Goal: Transaction & Acquisition: Purchase product/service

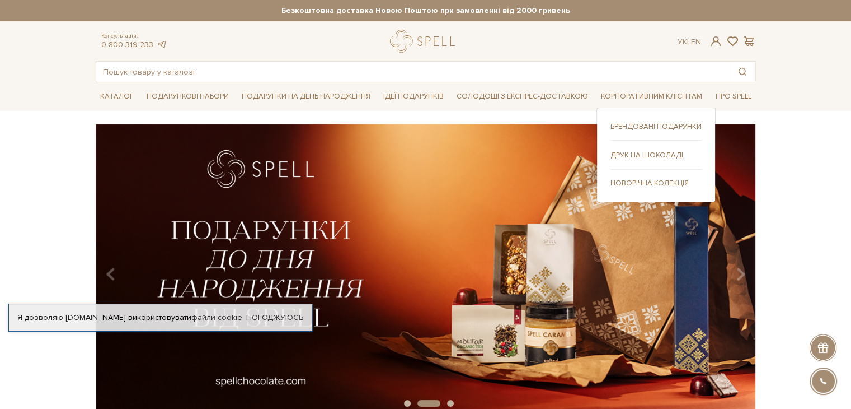
click at [656, 180] on link "Новорічна колекція" at bounding box center [656, 183] width 91 height 10
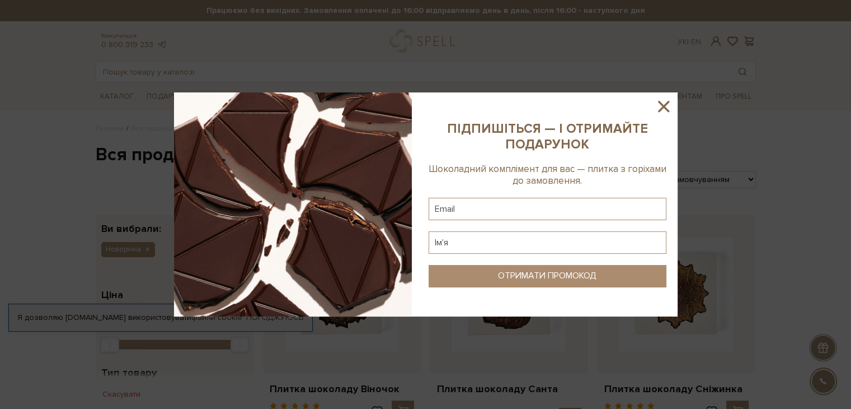
click at [666, 104] on icon at bounding box center [663, 106] width 11 height 11
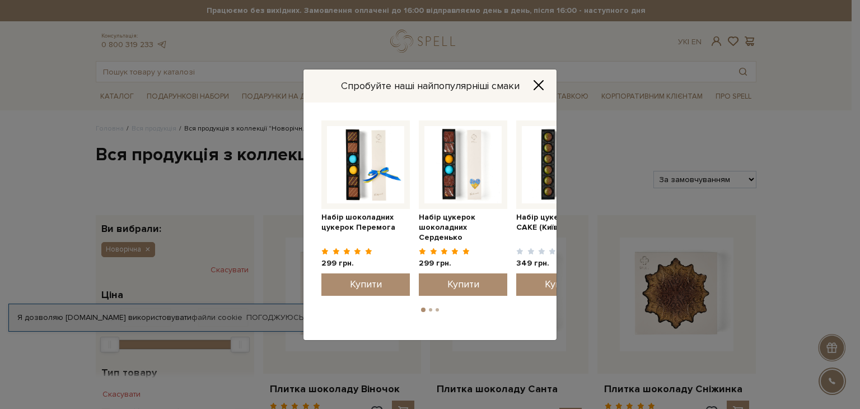
click at [431, 312] on ul "1 2 3" at bounding box center [430, 307] width 226 height 10
click at [430, 310] on button "2" at bounding box center [430, 309] width 3 height 3
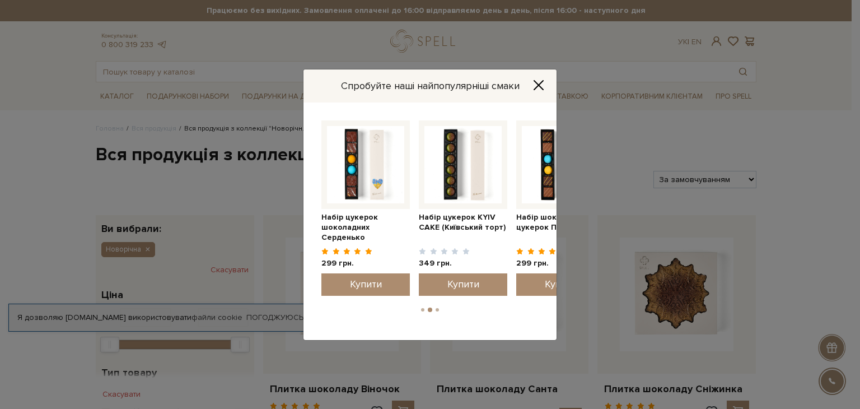
click at [437, 310] on button "3" at bounding box center [437, 309] width 3 height 3
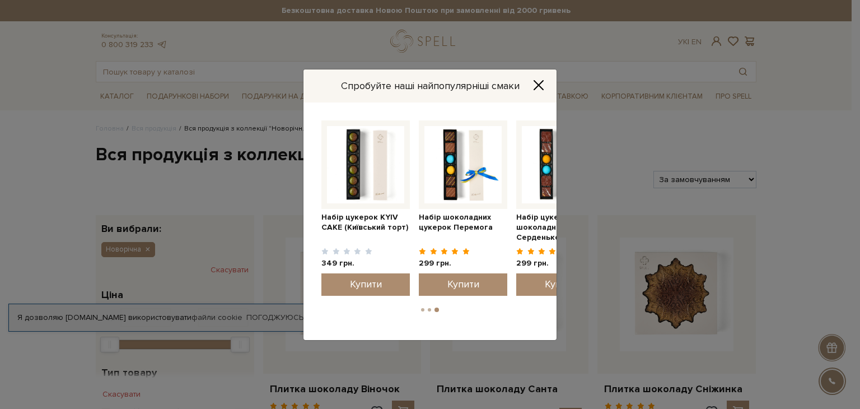
click at [540, 84] on icon "Close" at bounding box center [538, 84] width 11 height 11
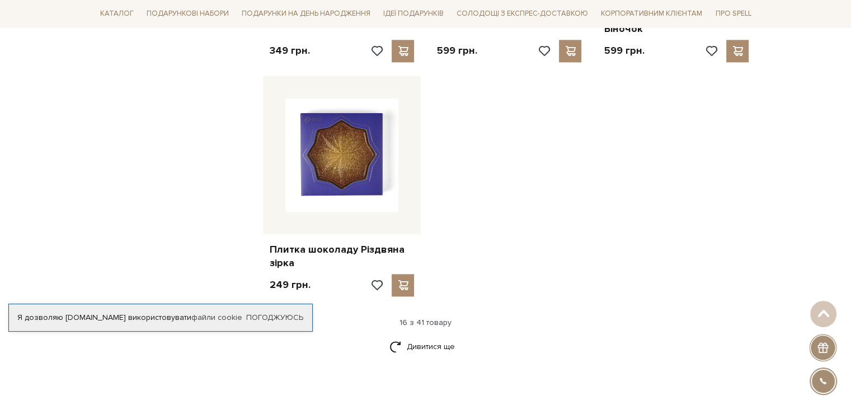
scroll to position [1456, 0]
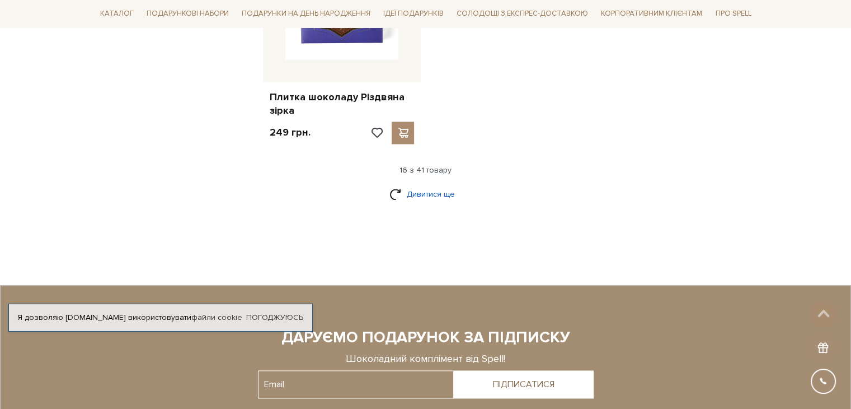
click at [440, 191] on link "Дивитися ще" at bounding box center [426, 194] width 73 height 20
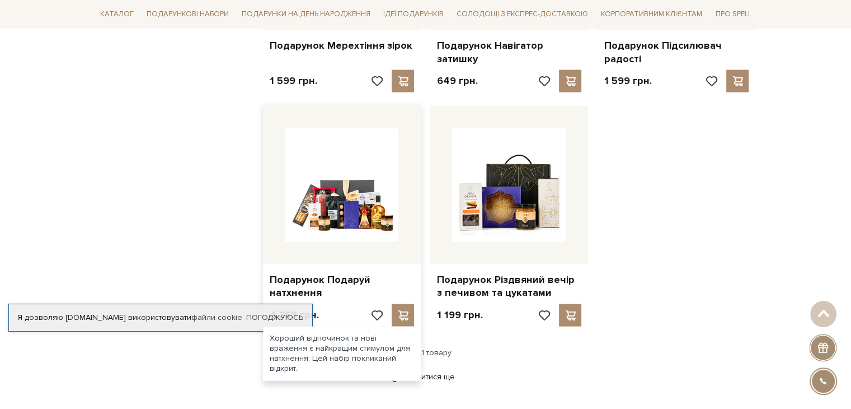
scroll to position [2463, 0]
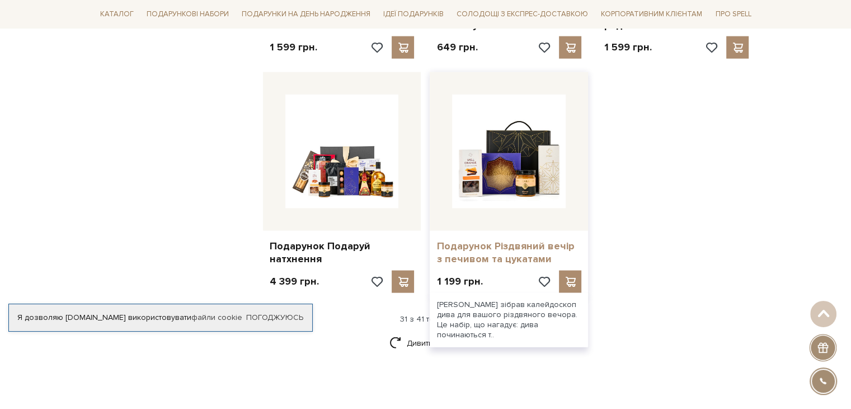
drag, startPoint x: 280, startPoint y: 312, endPoint x: 493, endPoint y: 250, distance: 221.2
click at [280, 312] on link "Погоджуюсь" at bounding box center [274, 317] width 57 height 10
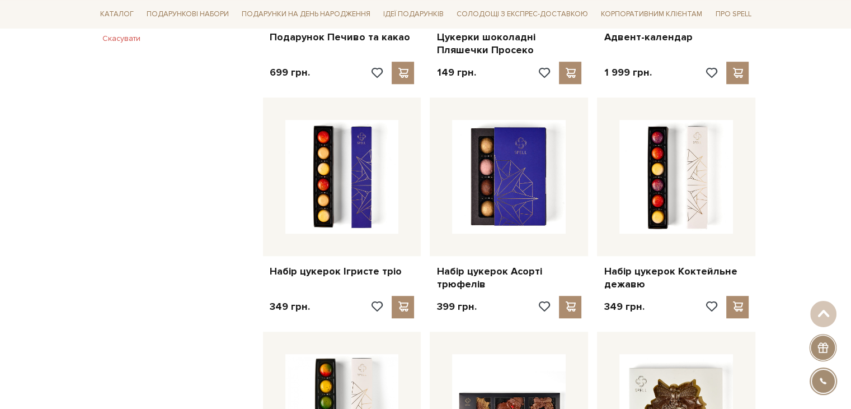
scroll to position [840, 0]
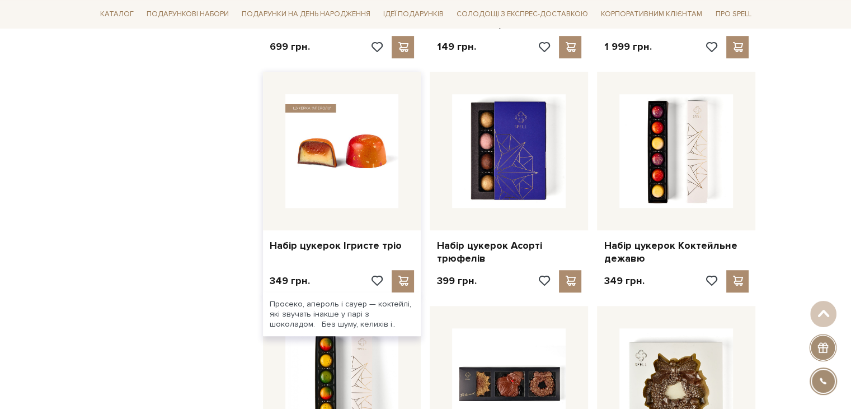
click at [352, 177] on img at bounding box center [343, 151] width 114 height 114
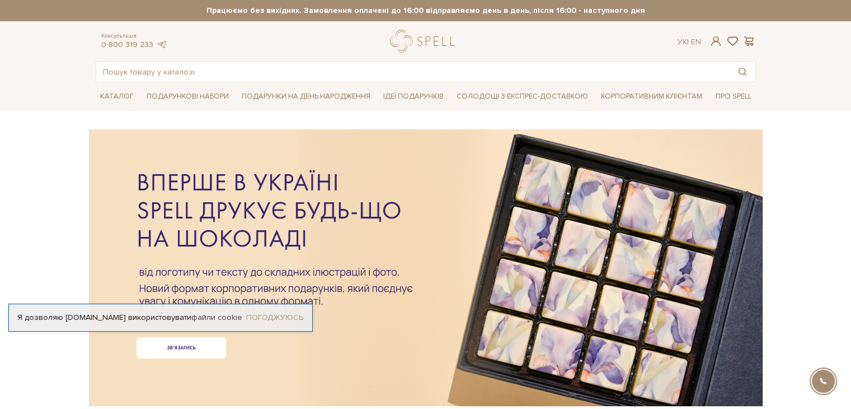
click at [268, 315] on link "Погоджуюсь" at bounding box center [274, 317] width 57 height 10
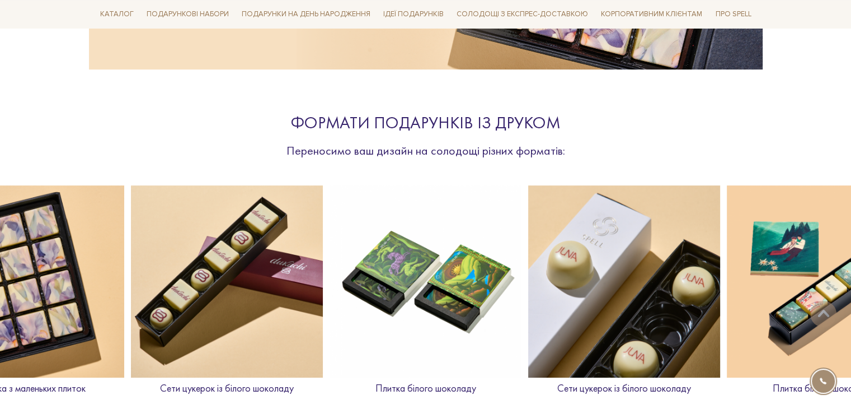
scroll to position [448, 0]
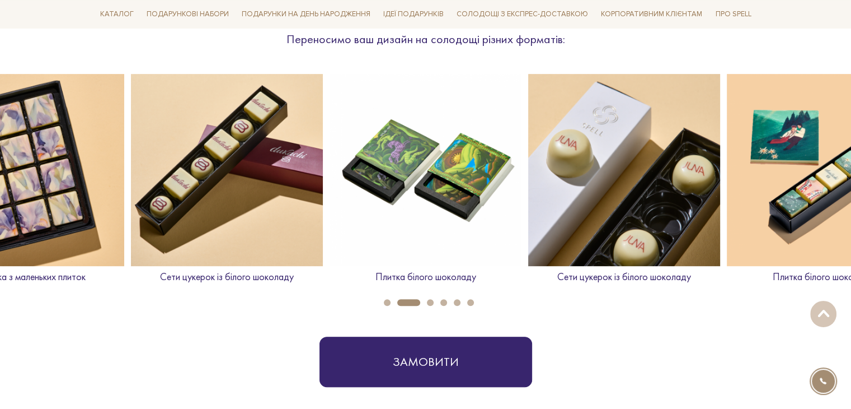
click at [387, 304] on button "1" at bounding box center [387, 302] width 7 height 7
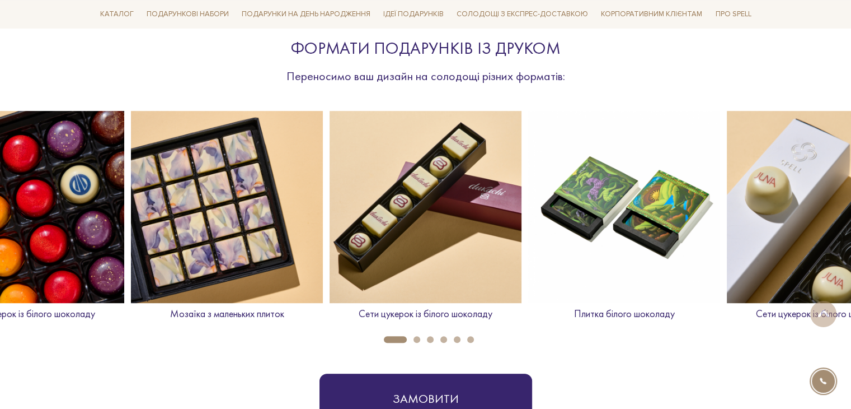
scroll to position [392, 0]
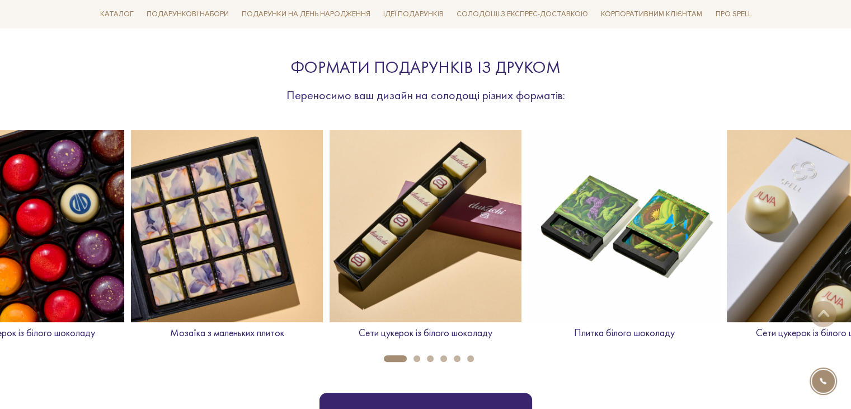
click at [392, 361] on button "1" at bounding box center [395, 358] width 23 height 7
click at [418, 359] on button "2" at bounding box center [417, 358] width 7 height 7
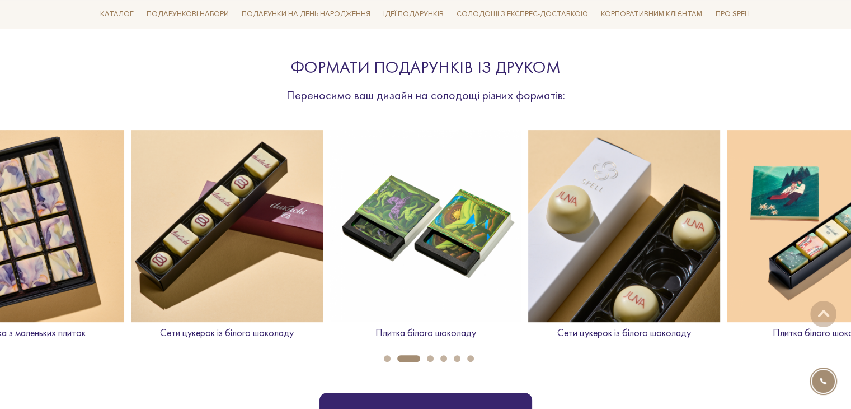
click at [430, 360] on button "3" at bounding box center [430, 358] width 7 height 7
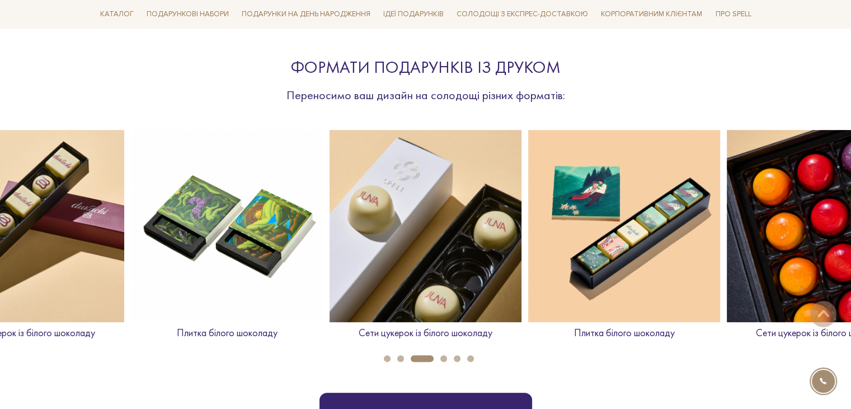
click at [444, 355] on button "4" at bounding box center [444, 358] width 7 height 7
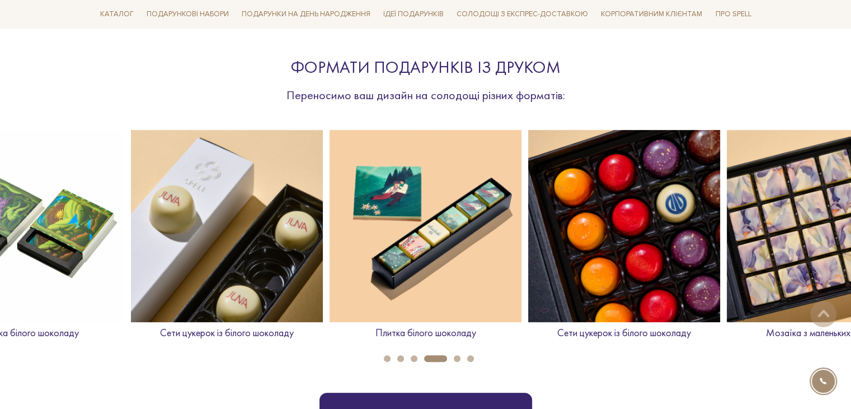
click at [460, 355] on li "5" at bounding box center [453, 358] width 13 height 7
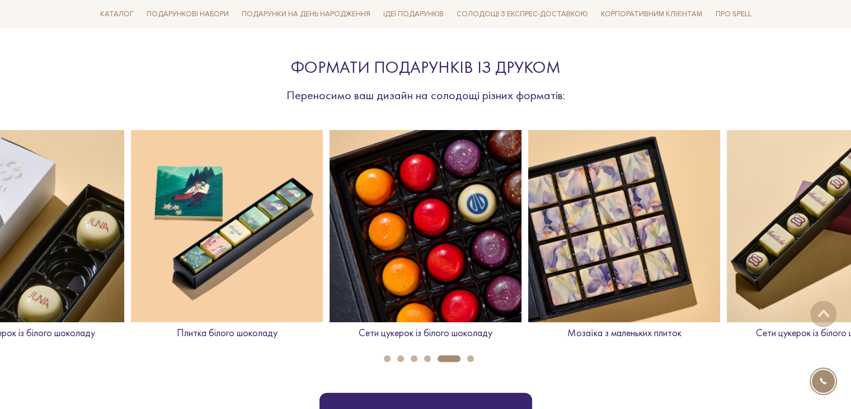
click at [469, 360] on button "6" at bounding box center [470, 358] width 7 height 7
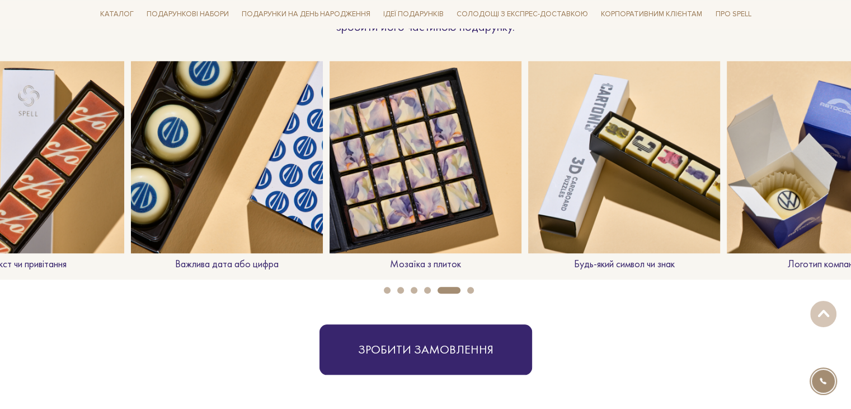
scroll to position [952, 0]
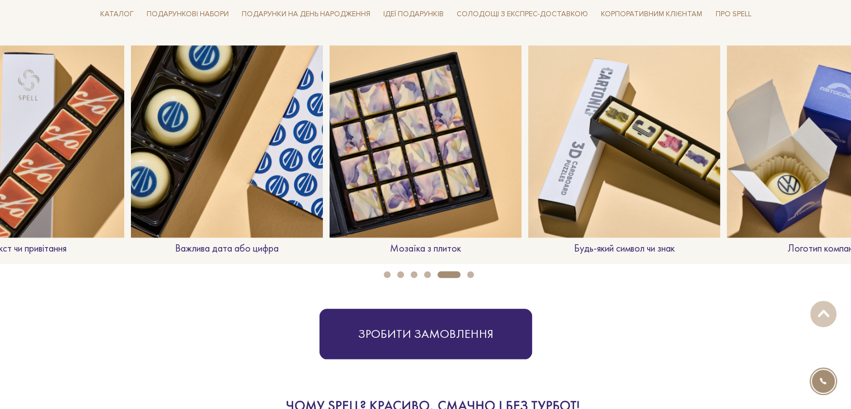
click at [469, 274] on button "6" at bounding box center [470, 274] width 7 height 7
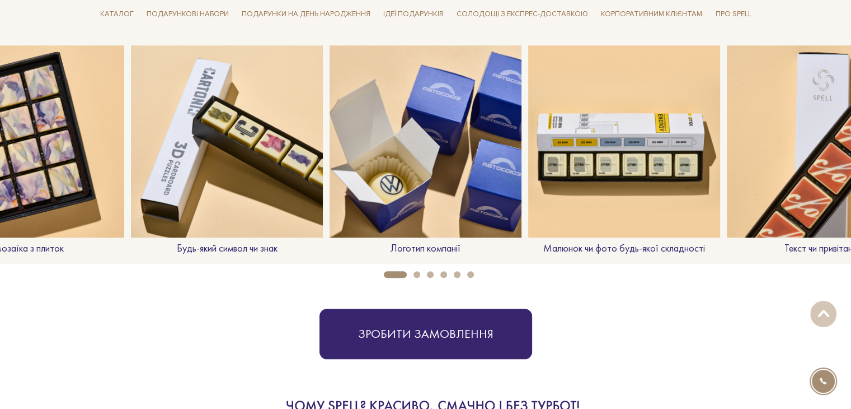
click at [414, 274] on button "2" at bounding box center [417, 274] width 7 height 7
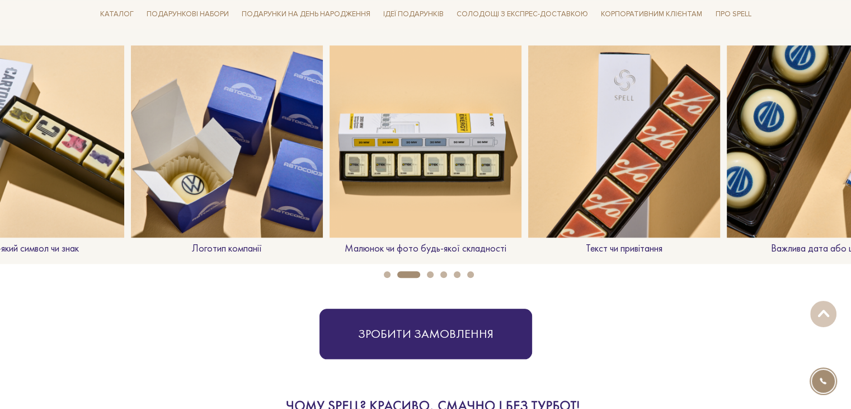
click at [432, 275] on button "3" at bounding box center [430, 274] width 7 height 7
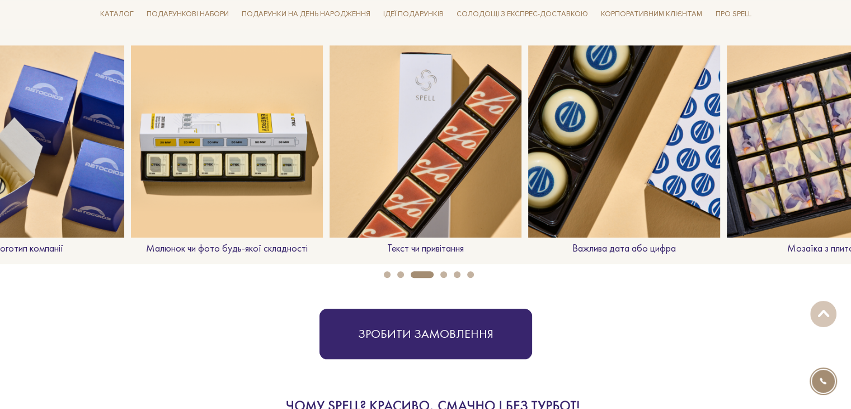
click at [446, 274] on button "4" at bounding box center [444, 274] width 7 height 7
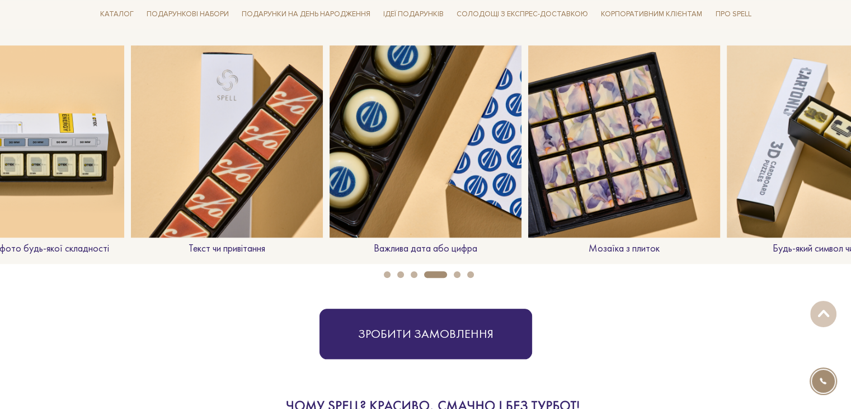
click at [456, 275] on button "5" at bounding box center [457, 274] width 7 height 7
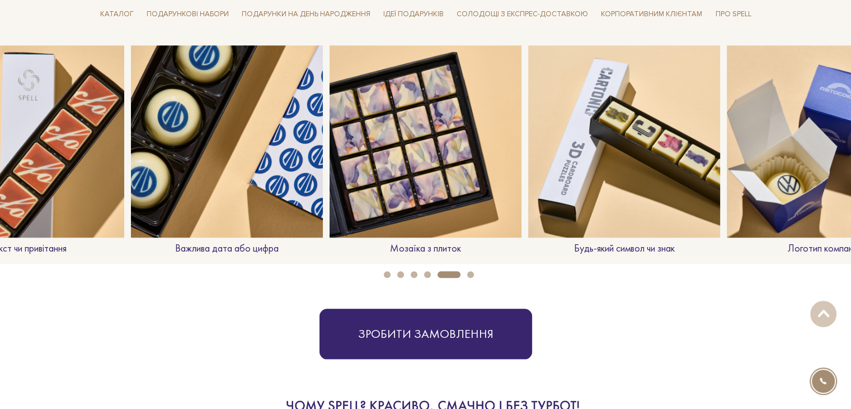
click at [469, 274] on button "6" at bounding box center [470, 274] width 7 height 7
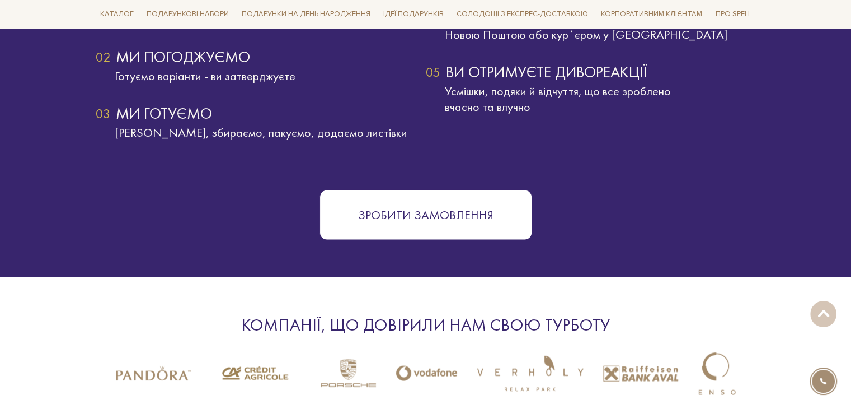
scroll to position [2127, 0]
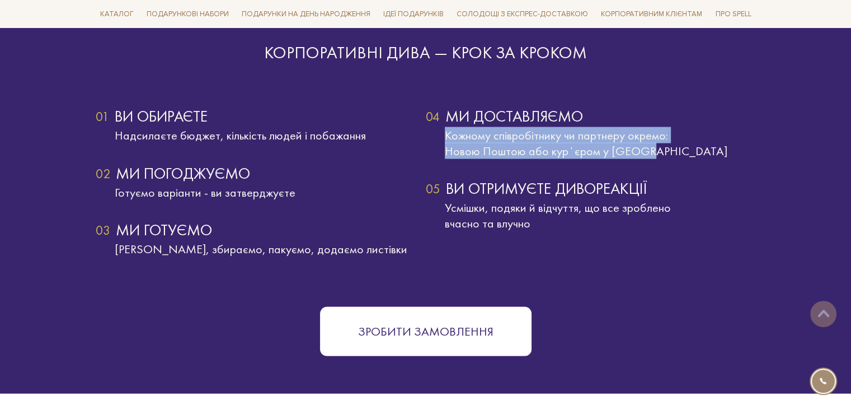
drag, startPoint x: 441, startPoint y: 132, endPoint x: 657, endPoint y: 148, distance: 216.7
click at [657, 148] on div "Кожному співробітнику чи партнеру окремо: Новою Поштою або курʼєром у Києві" at bounding box center [591, 142] width 330 height 31
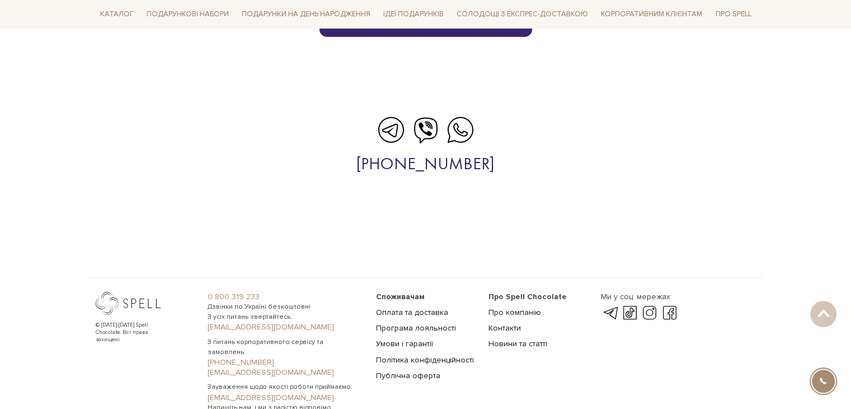
scroll to position [3078, 0]
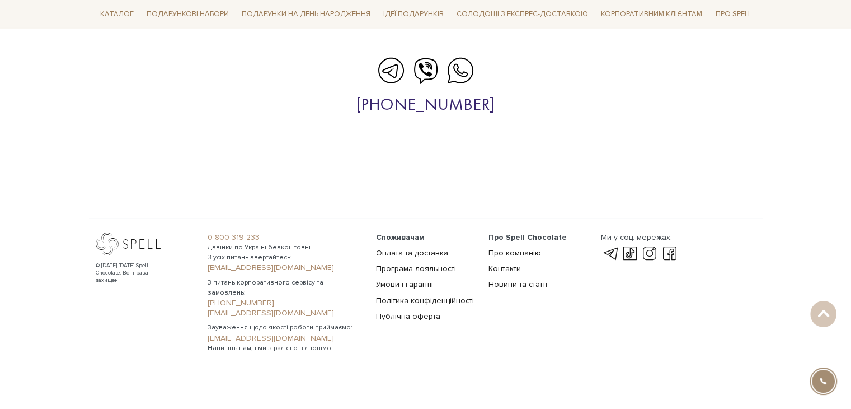
drag, startPoint x: 425, startPoint y: 248, endPoint x: 465, endPoint y: 265, distance: 43.1
click at [425, 248] on link "Оплата та доставка" at bounding box center [412, 253] width 72 height 10
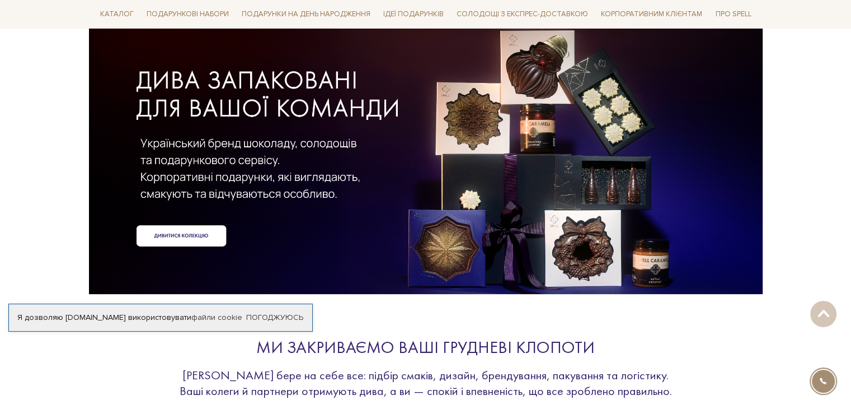
scroll to position [112, 0]
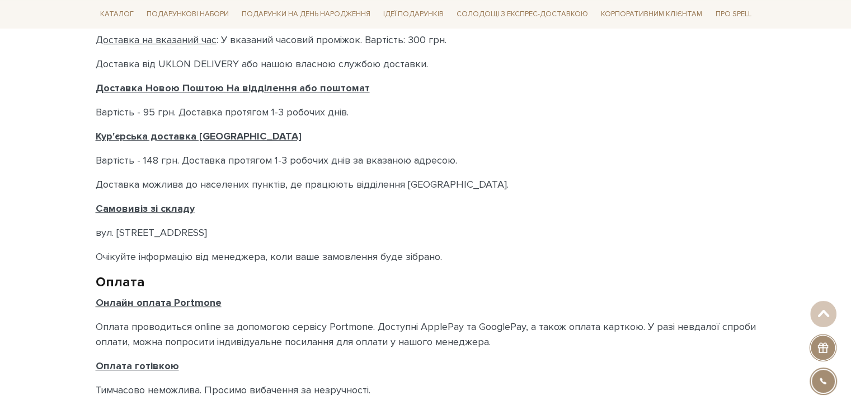
scroll to position [616, 0]
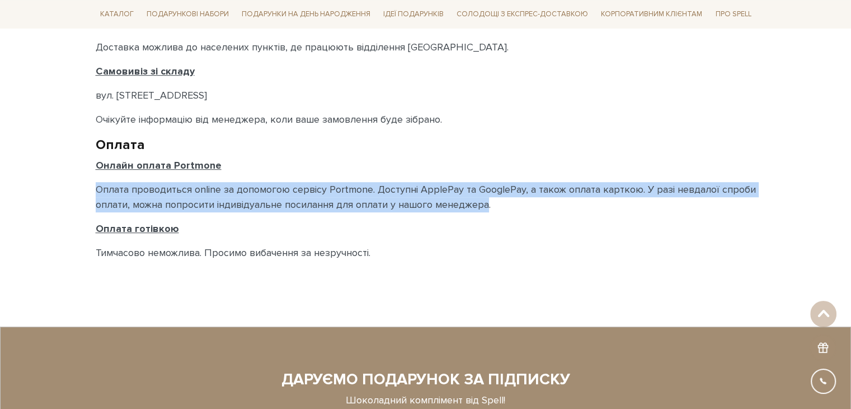
drag, startPoint x: 99, startPoint y: 191, endPoint x: 485, endPoint y: 208, distance: 386.7
click at [485, 208] on p "Оплата проводиться online за допомогою сервісу Portmone. Доступні ApplePay та G…" at bounding box center [426, 197] width 661 height 30
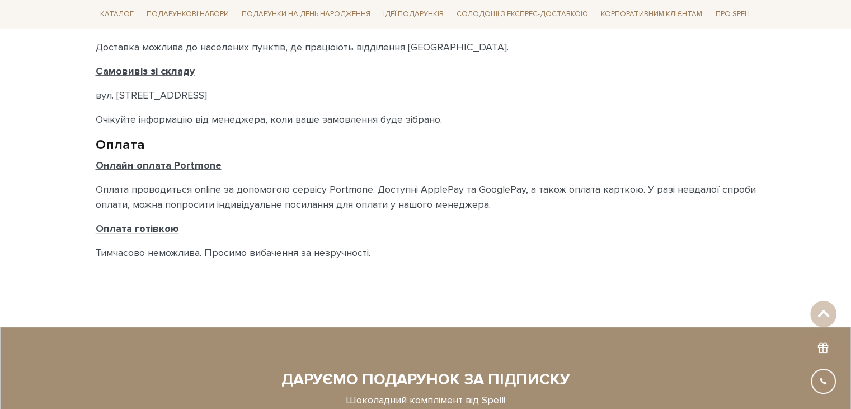
click at [296, 151] on h2 "Оплата" at bounding box center [426, 144] width 661 height 17
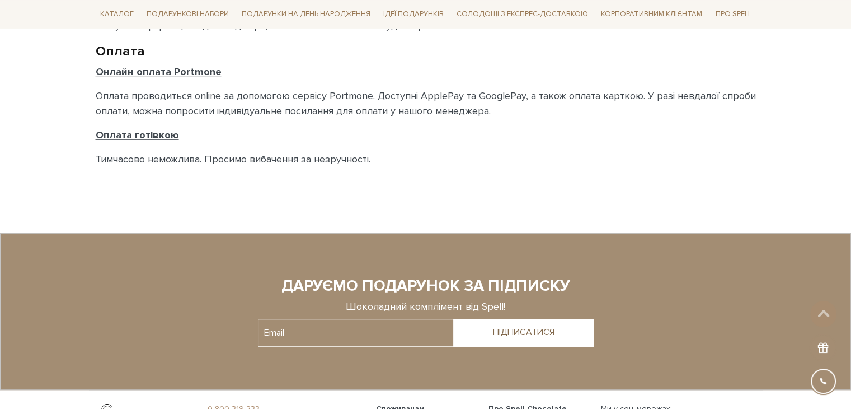
scroll to position [490, 0]
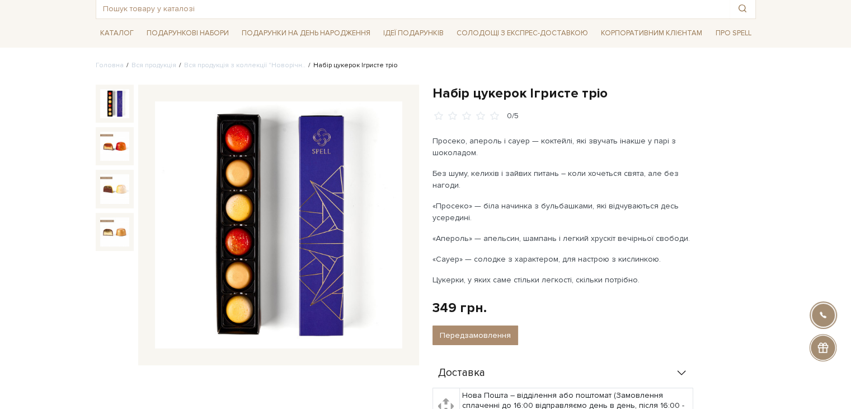
scroll to position [112, 0]
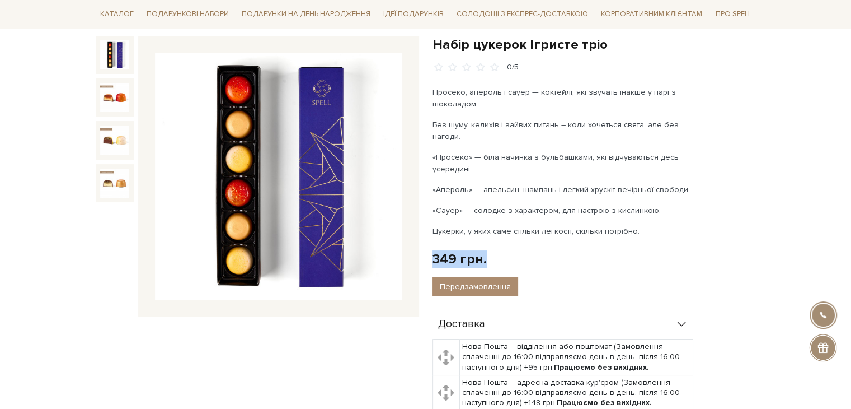
drag, startPoint x: 432, startPoint y: 261, endPoint x: 498, endPoint y: 258, distance: 65.6
click at [498, 258] on div "349 грн. Оплата частинами:" at bounding box center [595, 258] width 324 height 17
click at [124, 99] on img at bounding box center [114, 97] width 29 height 29
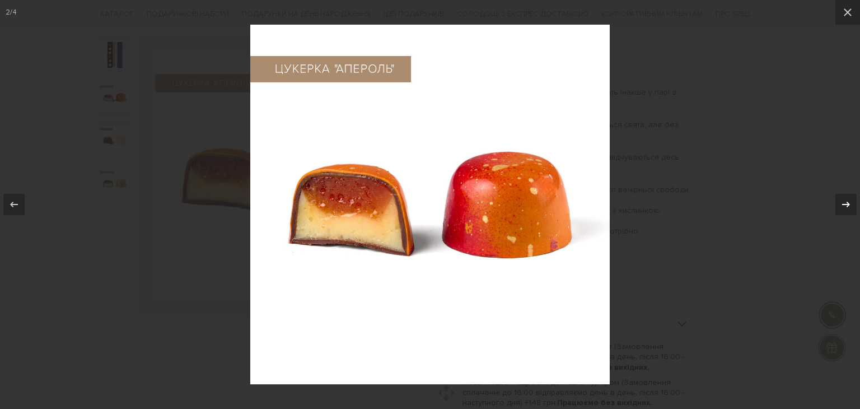
click at [844, 207] on icon at bounding box center [845, 204] width 13 height 13
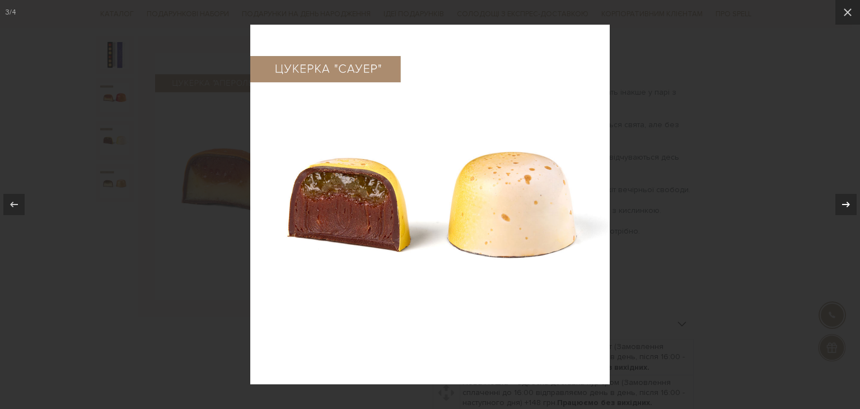
click at [845, 205] on icon at bounding box center [845, 204] width 13 height 13
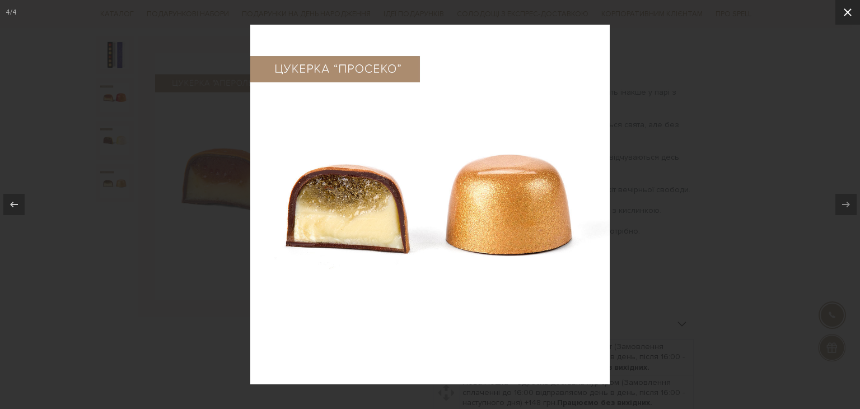
click at [850, 16] on icon at bounding box center [847, 12] width 13 height 13
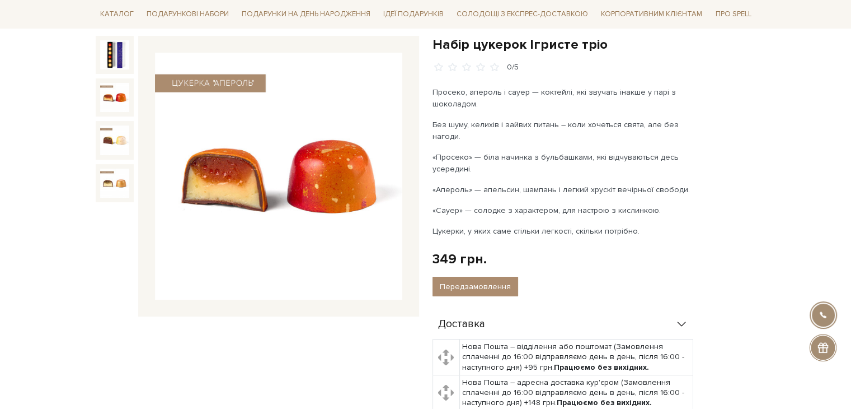
click at [107, 90] on img at bounding box center [114, 97] width 29 height 29
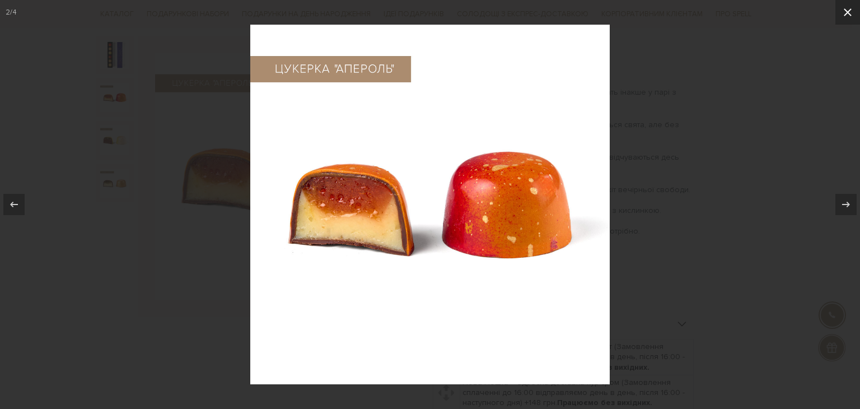
click at [851, 16] on button at bounding box center [847, 12] width 25 height 25
